Goal: Task Accomplishment & Management: Manage account settings

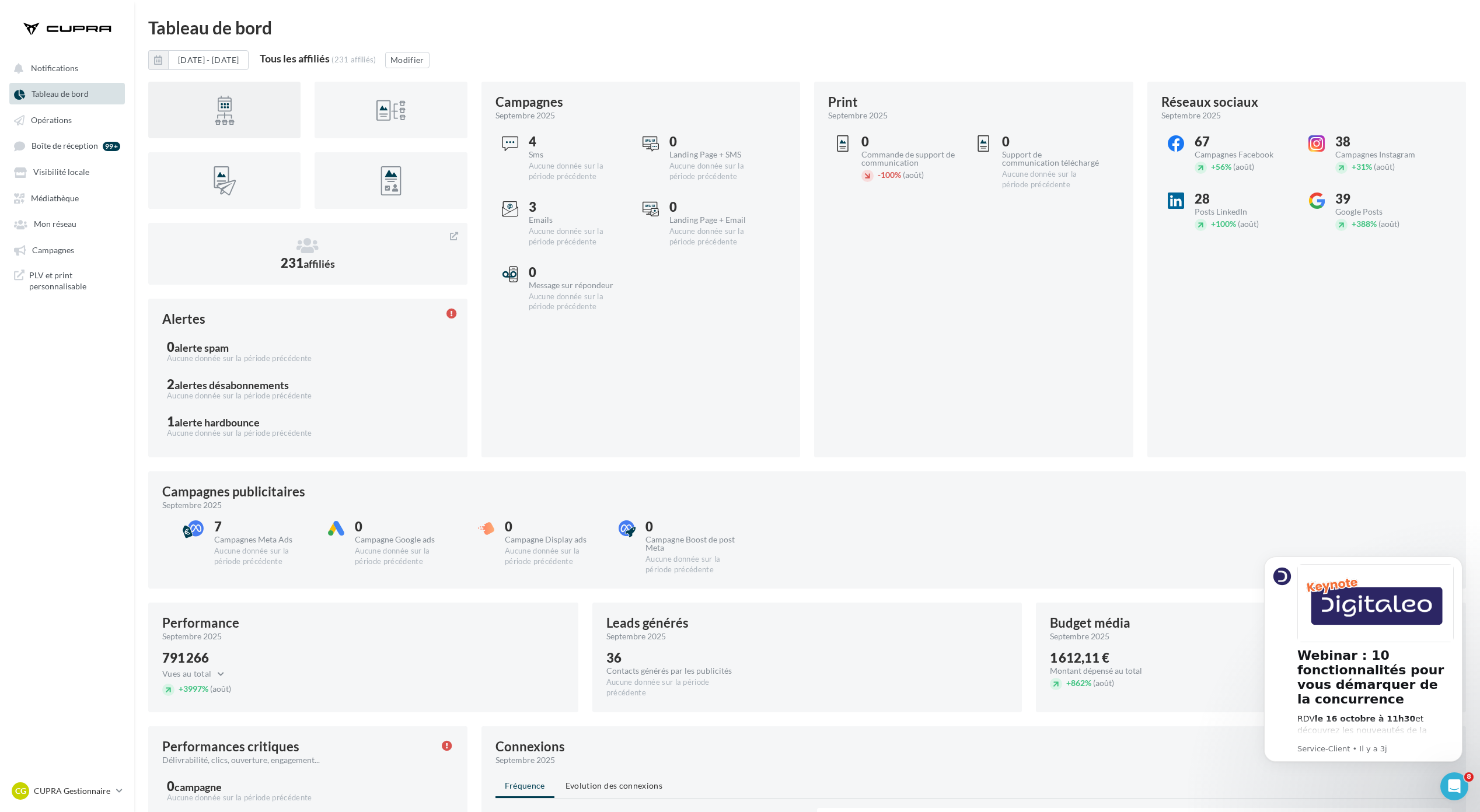
drag, startPoint x: 72, startPoint y: 122, endPoint x: 164, endPoint y: 120, distance: 92.0
click at [72, 122] on link "Opérations" at bounding box center [66, 119] width 120 height 21
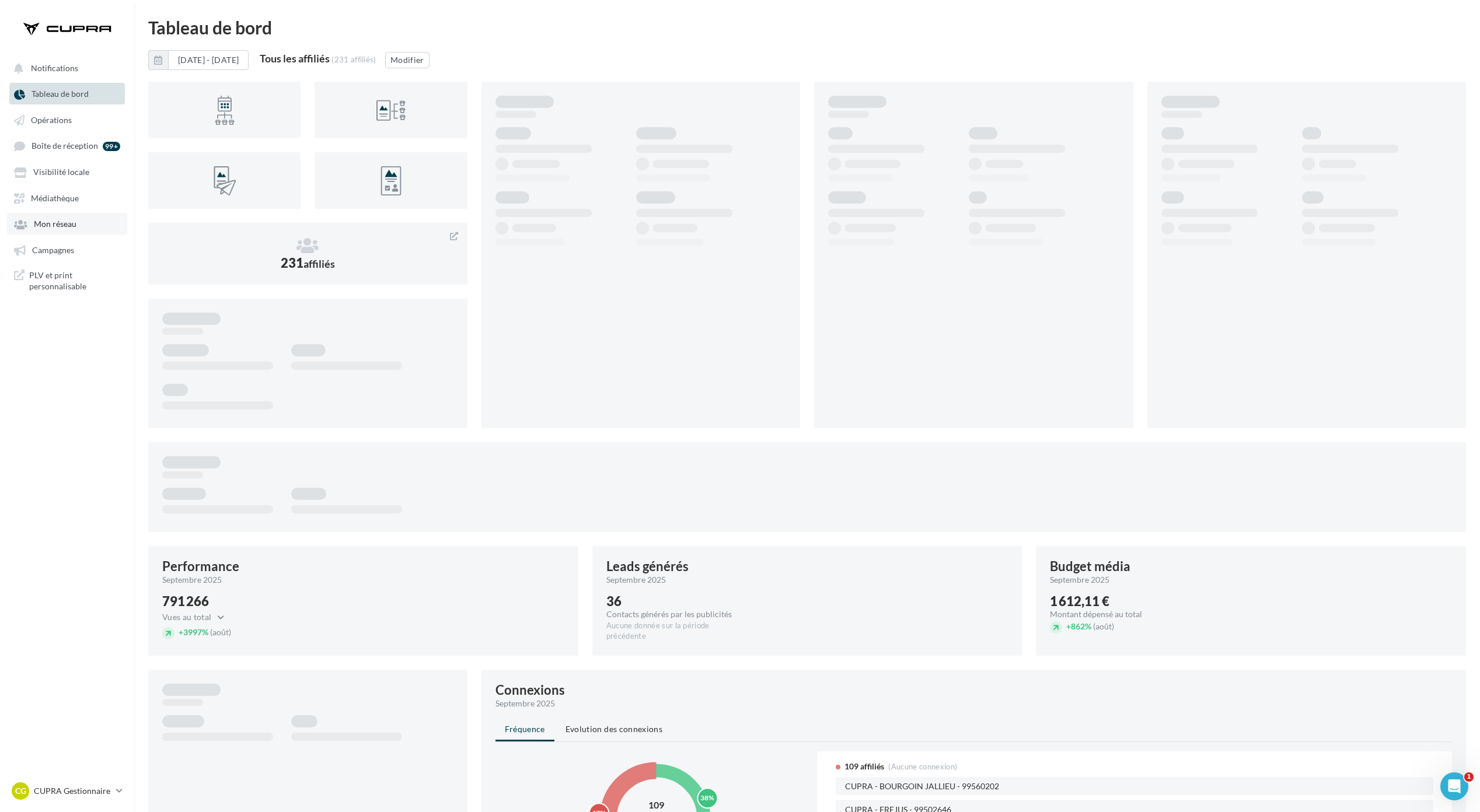
click at [60, 219] on span "Mon réseau" at bounding box center [55, 224] width 43 height 10
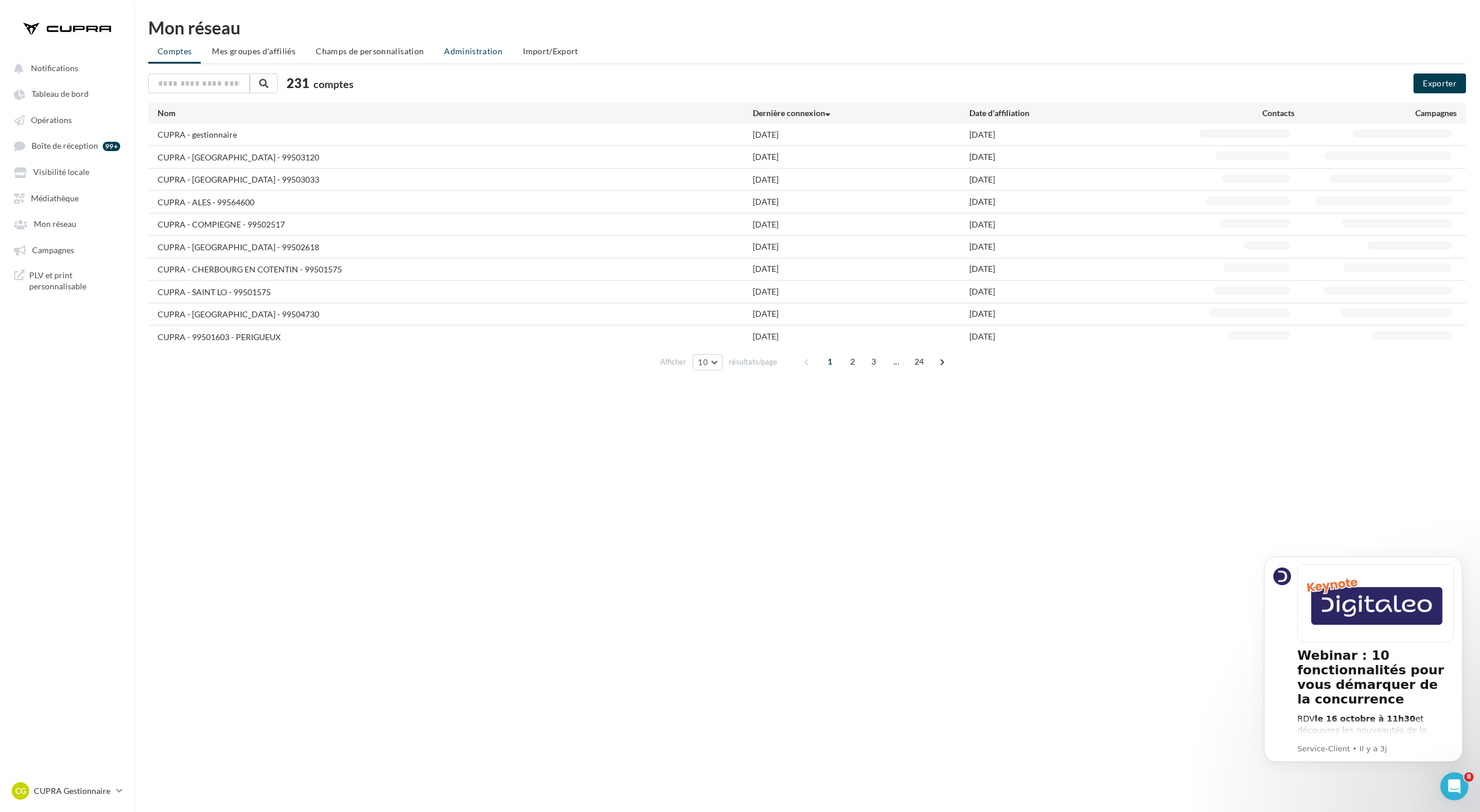
click at [472, 41] on li "Administration" at bounding box center [473, 50] width 77 height 21
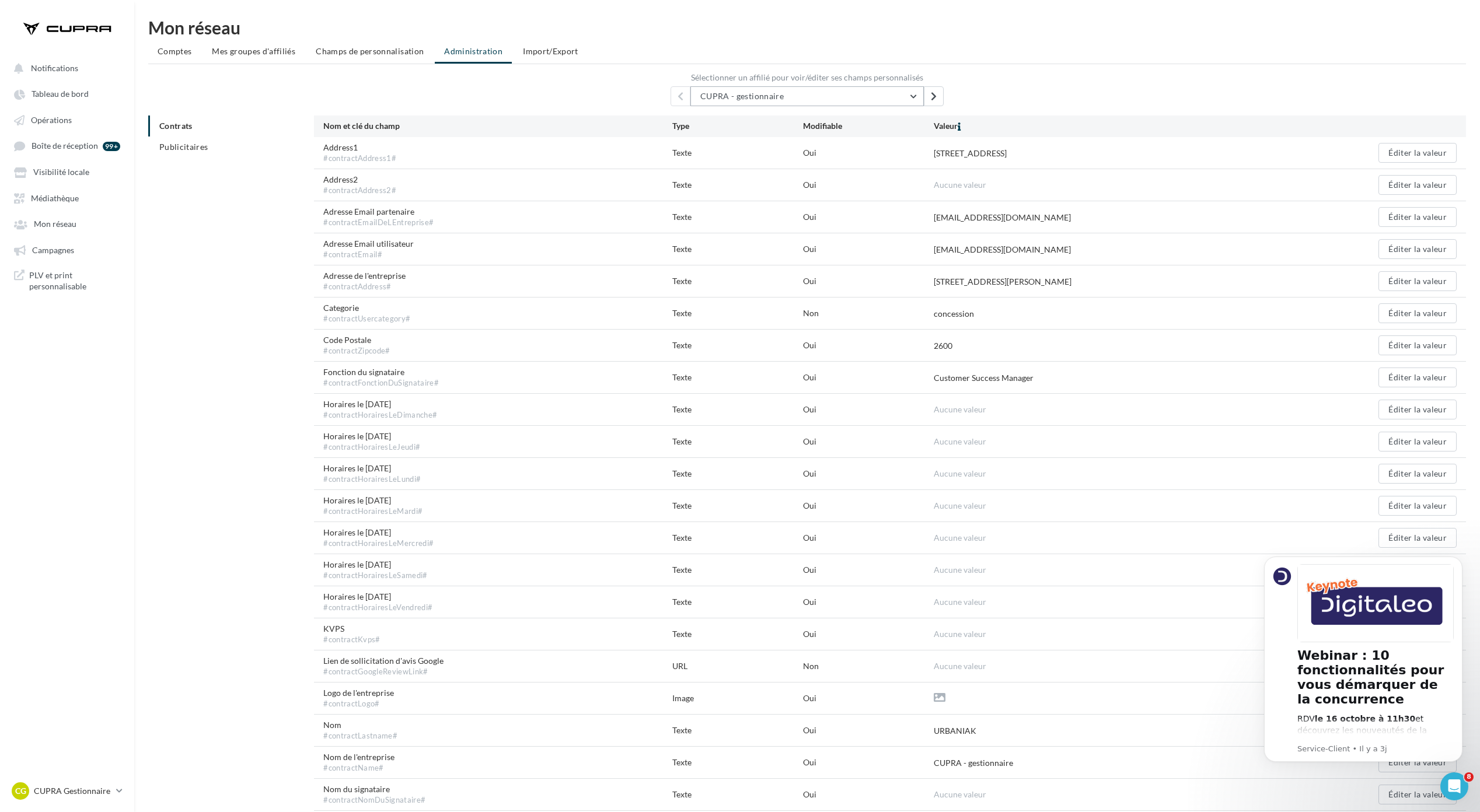
click at [808, 99] on button "CUPRA - gestionnaire" at bounding box center [807, 96] width 233 height 20
drag, startPoint x: 719, startPoint y: 93, endPoint x: 690, endPoint y: 98, distance: 29.4
click at [691, 98] on input "*" at bounding box center [807, 96] width 233 height 20
click at [1035, 77] on label "Sélectionner un affilié pour voir/éditer ses champs personnalisés" at bounding box center [807, 78] width 1318 height 8
click at [524, 47] on span "Import/Export" at bounding box center [550, 51] width 55 height 10
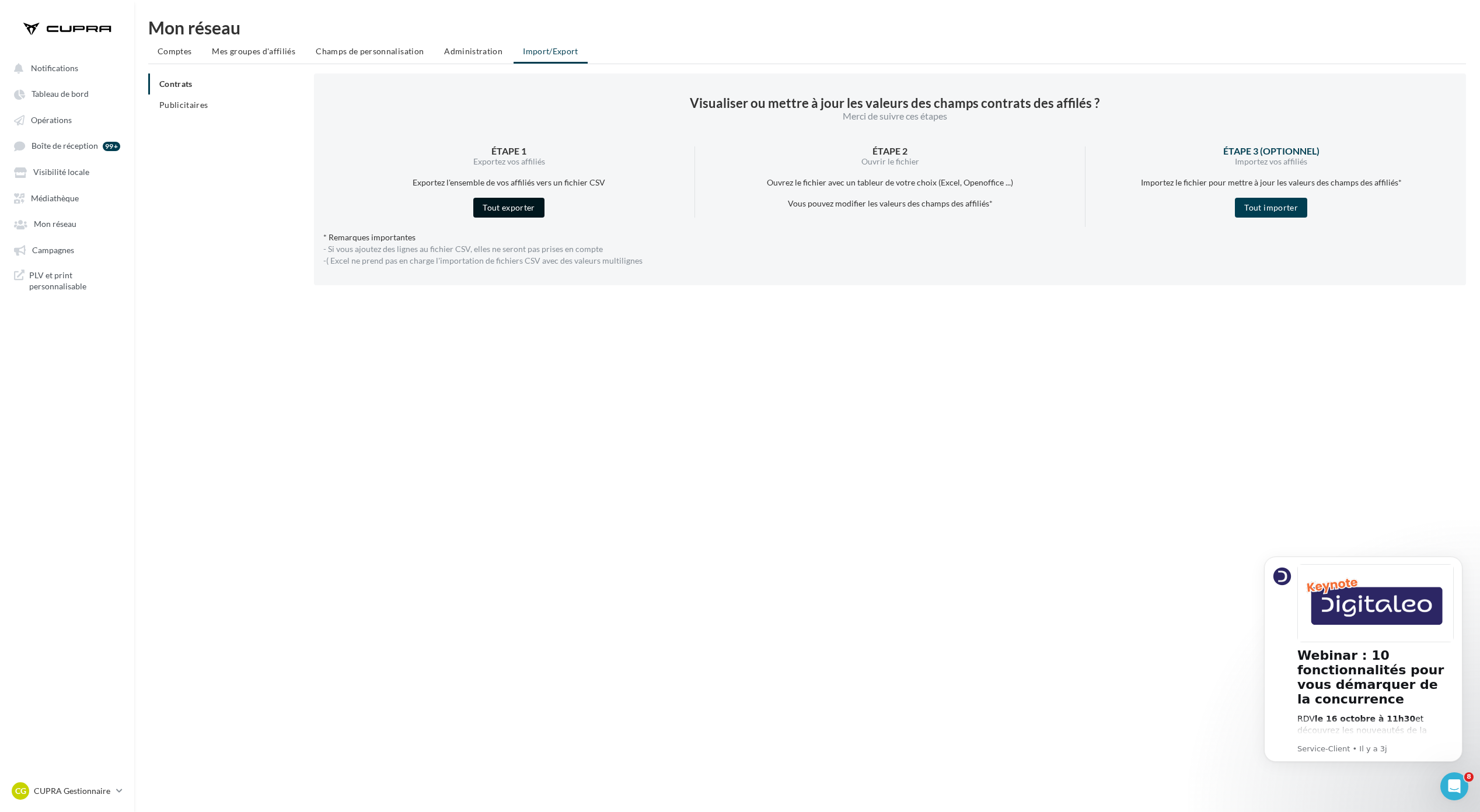
click at [498, 215] on button "Tout exporter" at bounding box center [509, 208] width 71 height 20
click at [84, 791] on p "CUPRA Gestionnaire" at bounding box center [73, 791] width 78 height 12
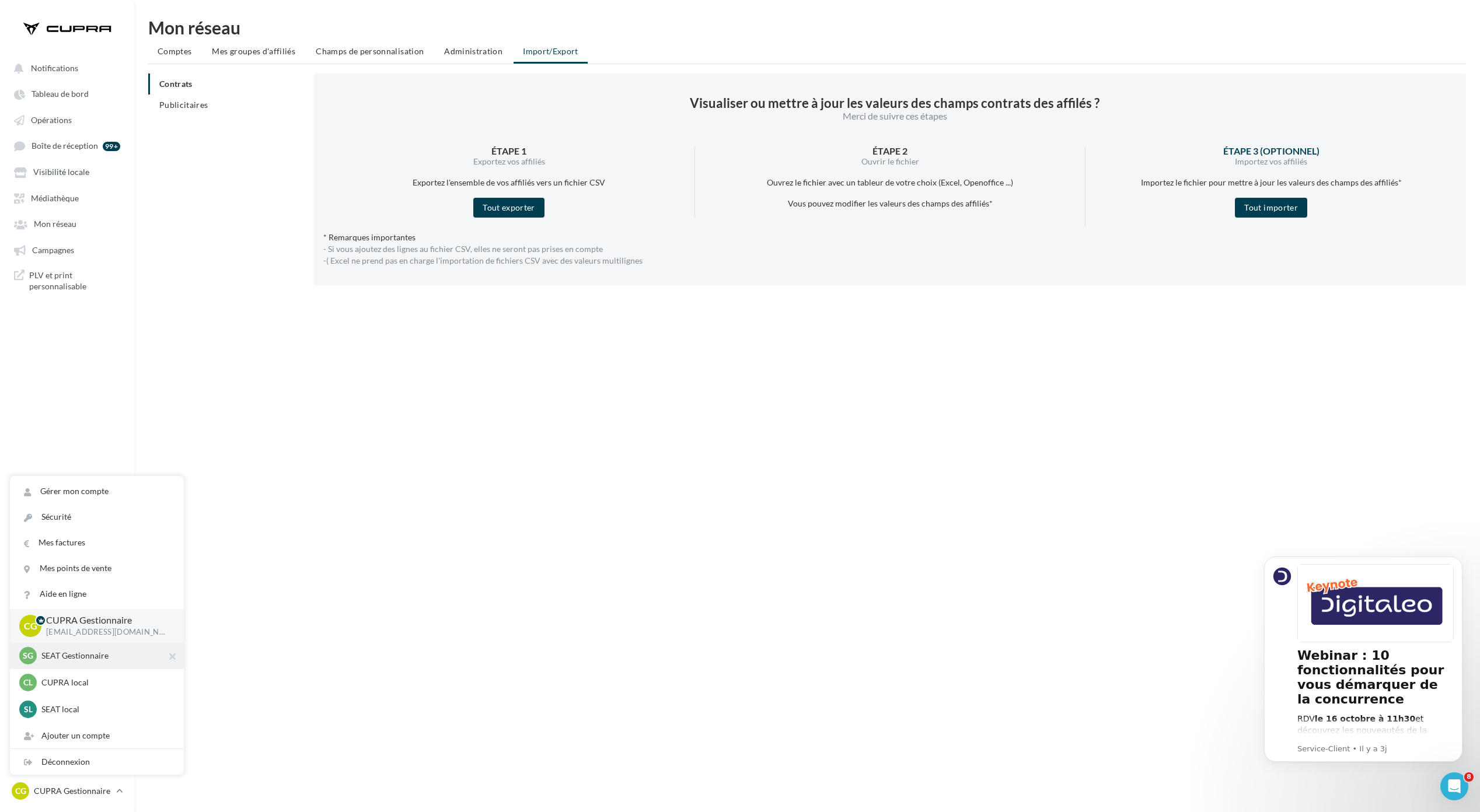
click at [92, 653] on p "SEAT Gestionnaire" at bounding box center [105, 656] width 128 height 12
